Goal: Information Seeking & Learning: Learn about a topic

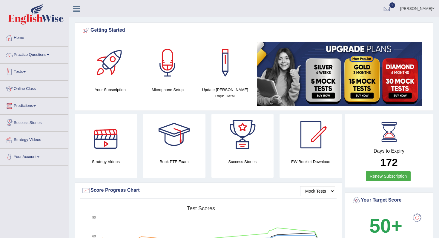
click at [44, 55] on link "Practice Questions" at bounding box center [34, 54] width 68 height 15
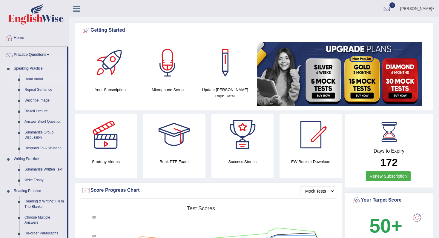
click at [31, 80] on link "Read Aloud" at bounding box center [44, 79] width 45 height 11
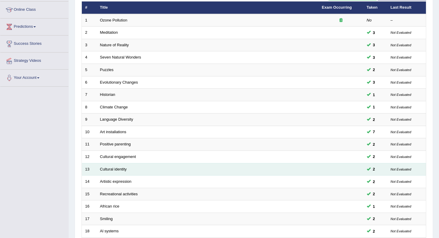
scroll to position [157, 0]
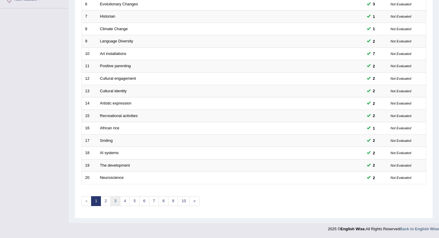
click at [115, 200] on link "3" at bounding box center [116, 201] width 10 height 10
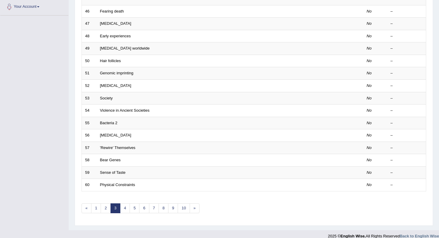
scroll to position [157, 0]
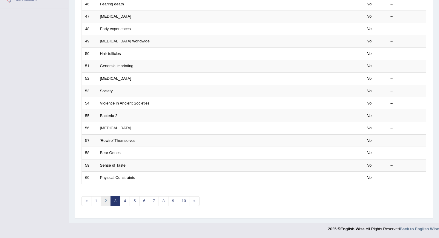
click at [105, 205] on link "2" at bounding box center [106, 201] width 10 height 10
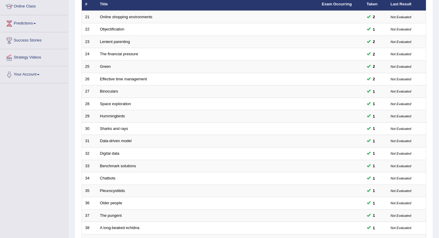
scroll to position [157, 0]
